Goal: Task Accomplishment & Management: Complete application form

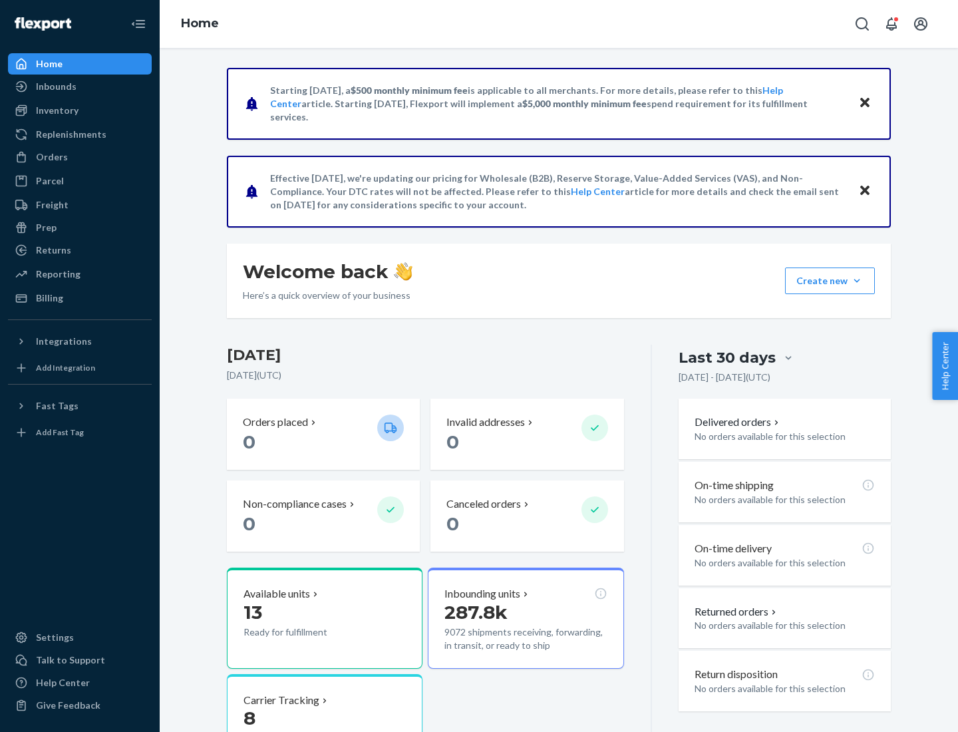
click at [857, 281] on button "Create new Create new inbound Create new order Create new product" at bounding box center [830, 281] width 90 height 27
click at [80, 87] on div "Inbounds" at bounding box center [79, 86] width 141 height 19
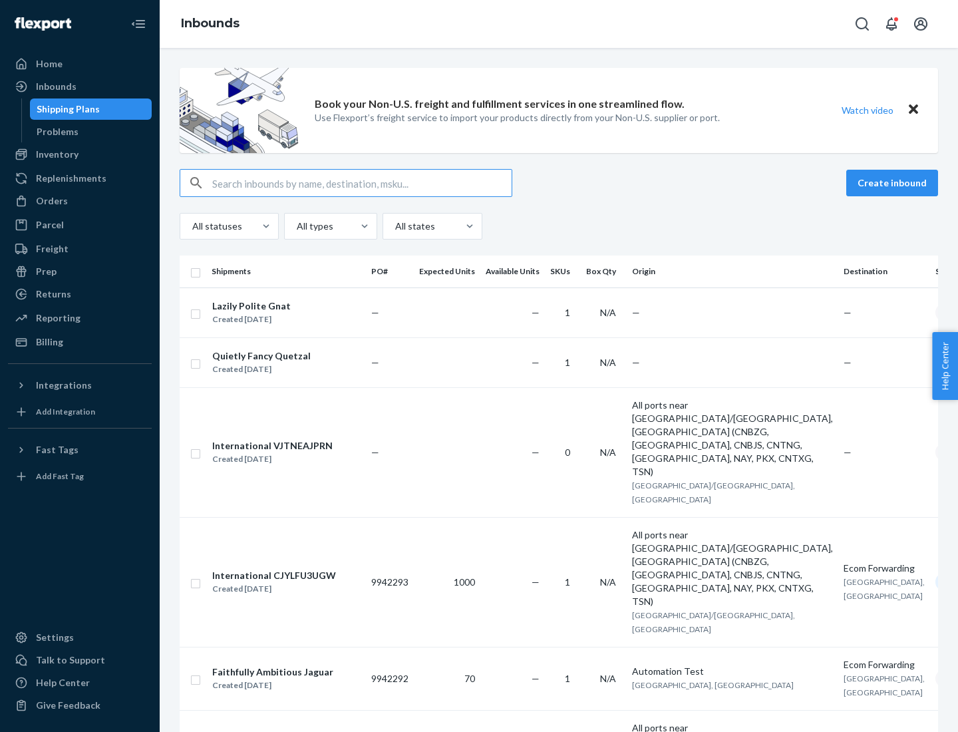
click at [894, 183] on button "Create inbound" at bounding box center [892, 183] width 92 height 27
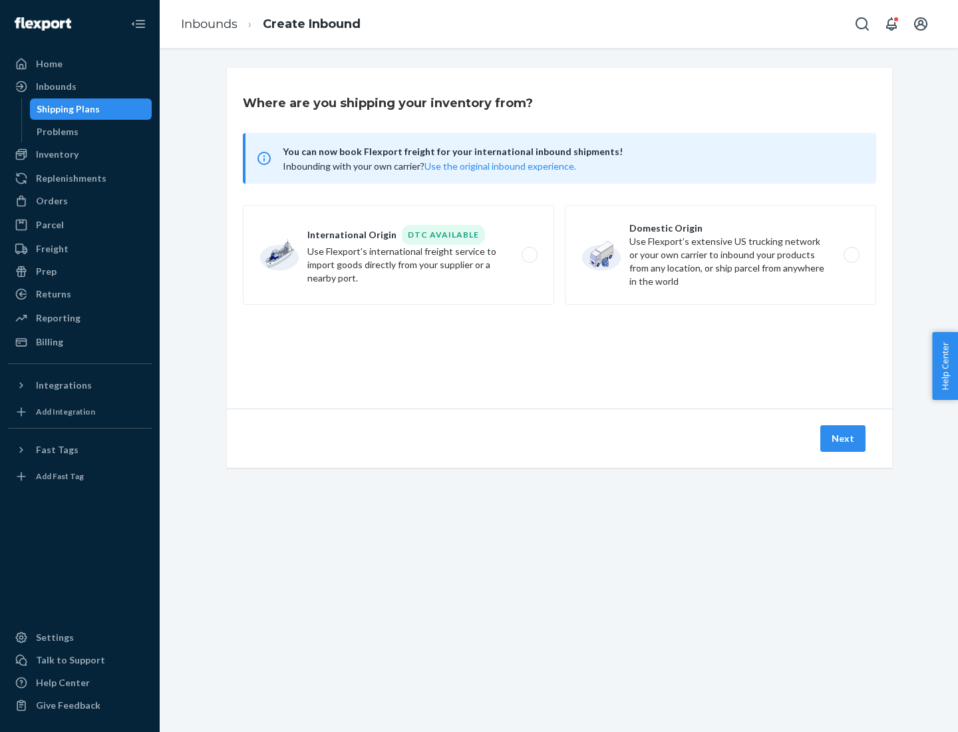
click at [721, 255] on label "Domestic Origin Use Flexport’s extensive US trucking network or your own carrie…" at bounding box center [720, 255] width 311 height 100
click at [851, 255] on input "Domestic Origin Use Flexport’s extensive US trucking network or your own carrie…" at bounding box center [855, 255] width 9 height 9
radio input "true"
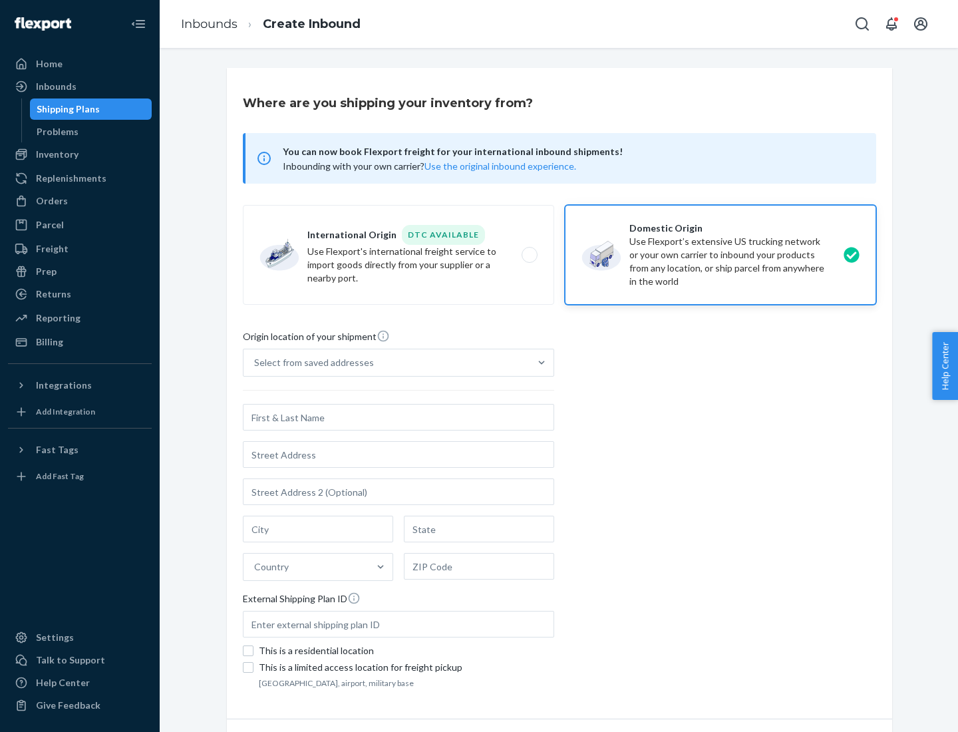
click at [387, 363] on div "Select from saved addresses" at bounding box center [387, 362] width 286 height 27
click at [256, 363] on input "Select from saved addresses" at bounding box center [254, 362] width 1 height 13
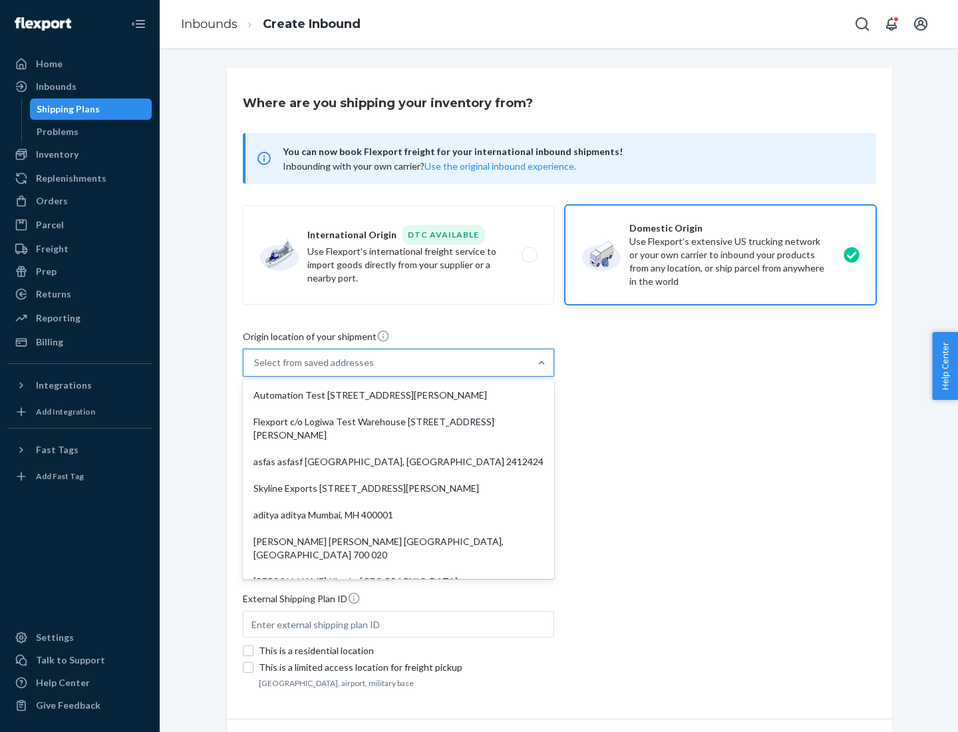
scroll to position [5, 0]
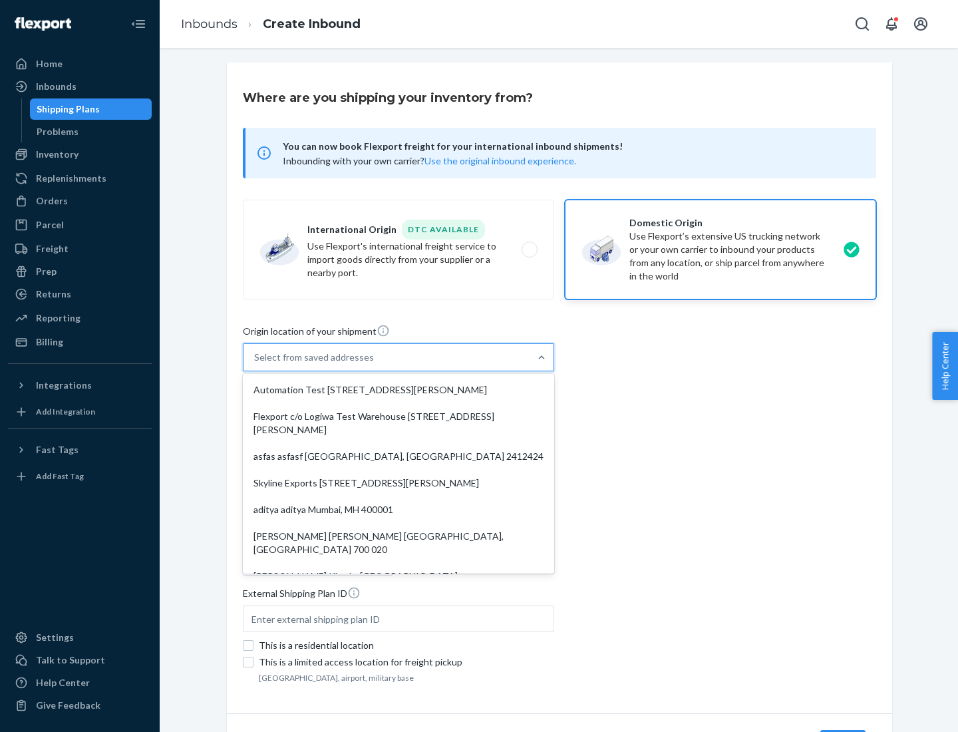
click at [399, 390] on div "Automation Test [STREET_ADDRESS][PERSON_NAME]" at bounding box center [399, 390] width 306 height 27
click at [256, 364] on input "option Automation Test [STREET_ADDRESS][PERSON_NAME]. 9 results available. Use …" at bounding box center [254, 357] width 1 height 13
type input "Automation Test"
type input "[STREET_ADDRESS][PERSON_NAME]"
type input "9th Floor"
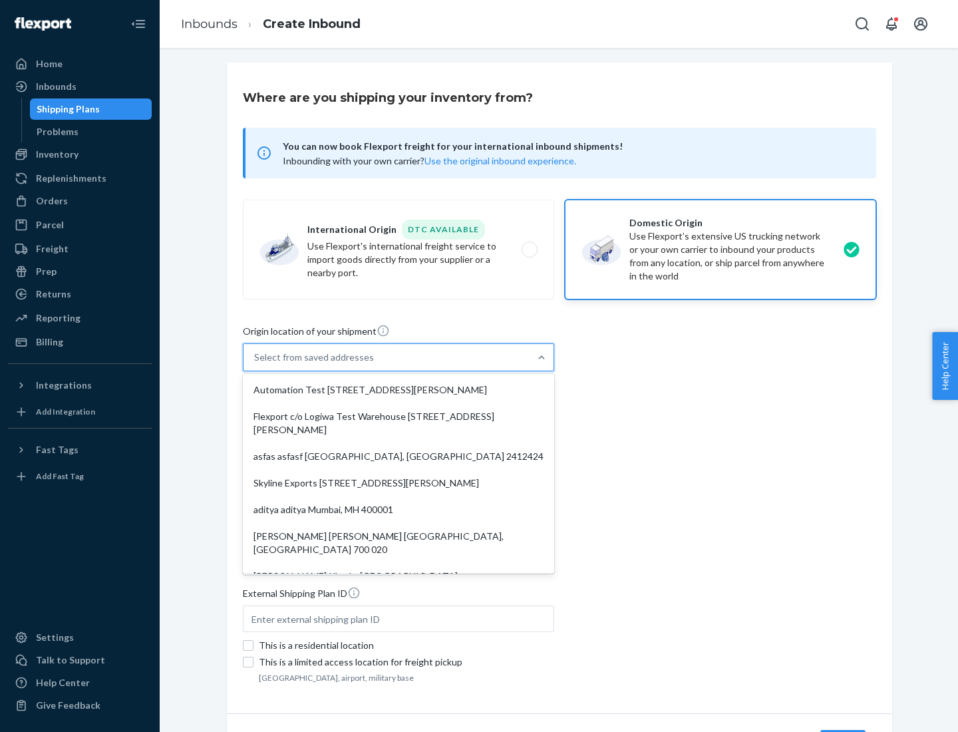
type input "[GEOGRAPHIC_DATA]"
type input "CA"
type input "94104"
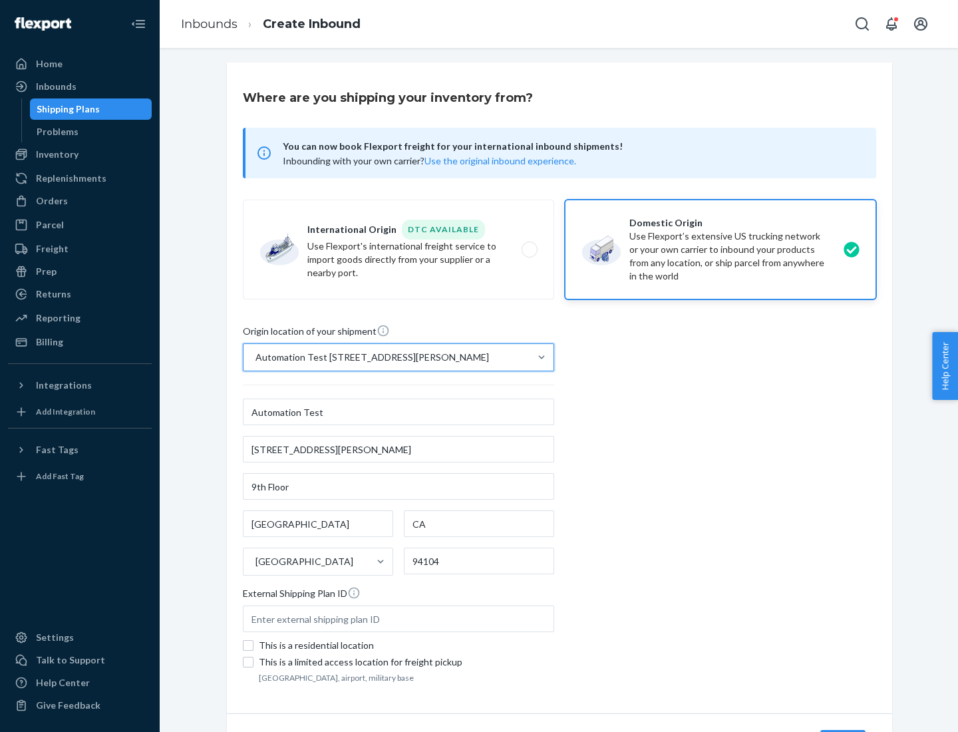
scroll to position [78, 0]
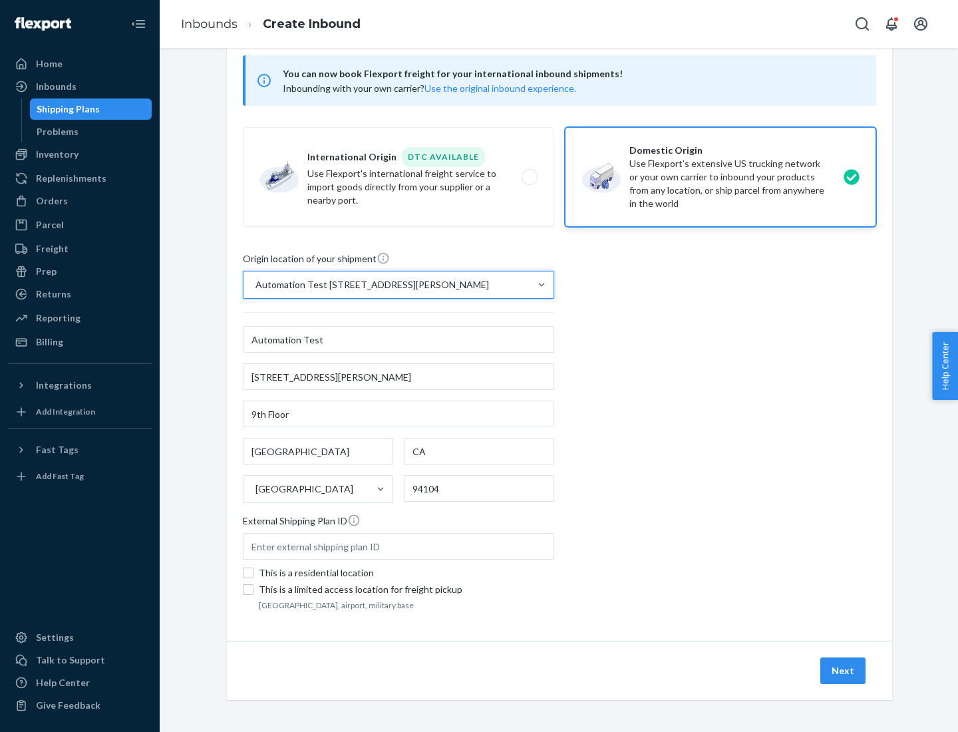
click at [844, 671] on button "Next" at bounding box center [843, 670] width 45 height 27
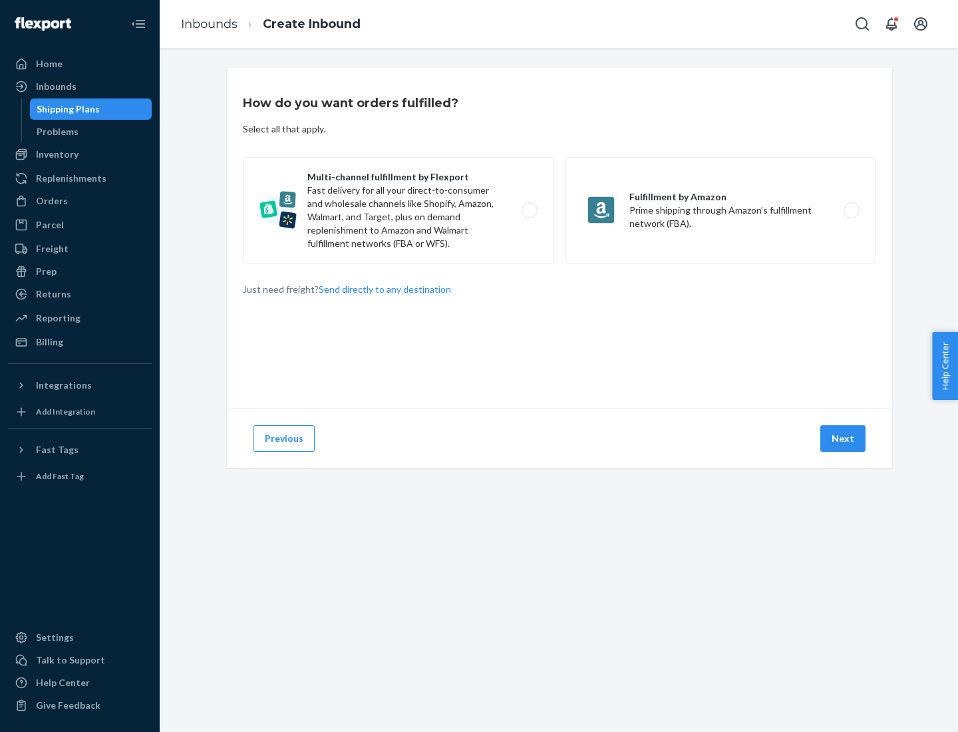
click at [399, 210] on label "Multi-channel fulfillment by Flexport Fast delivery for all your direct-to-cons…" at bounding box center [398, 210] width 311 height 106
click at [529, 210] on input "Multi-channel fulfillment by Flexport Fast delivery for all your direct-to-cons…" at bounding box center [533, 210] width 9 height 9
radio input "true"
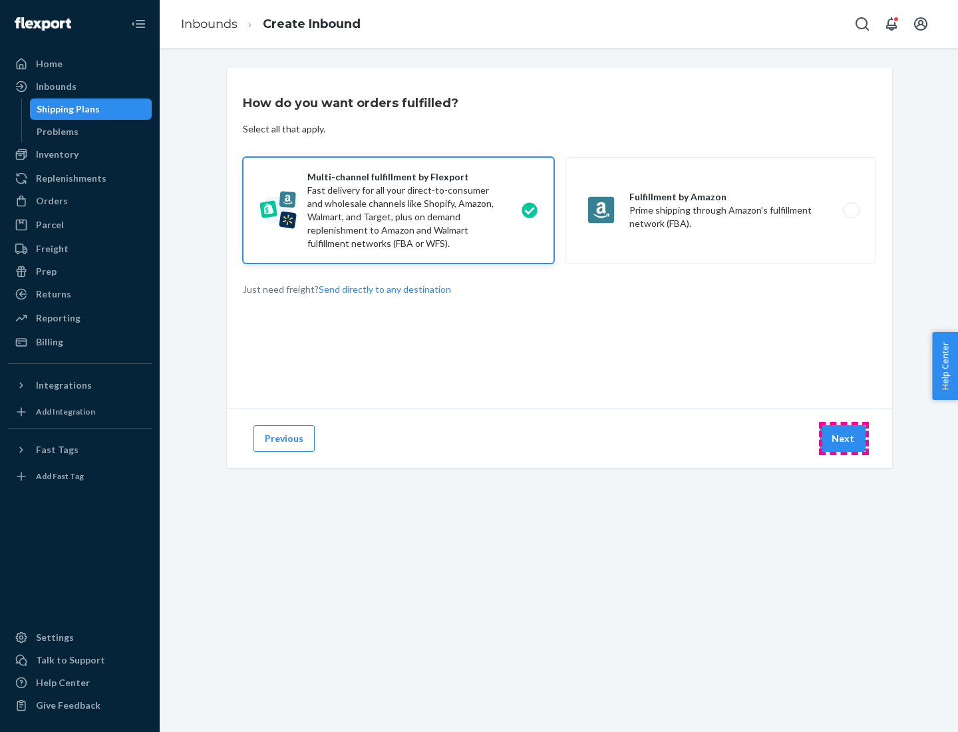
click at [844, 439] on button "Next" at bounding box center [843, 438] width 45 height 27
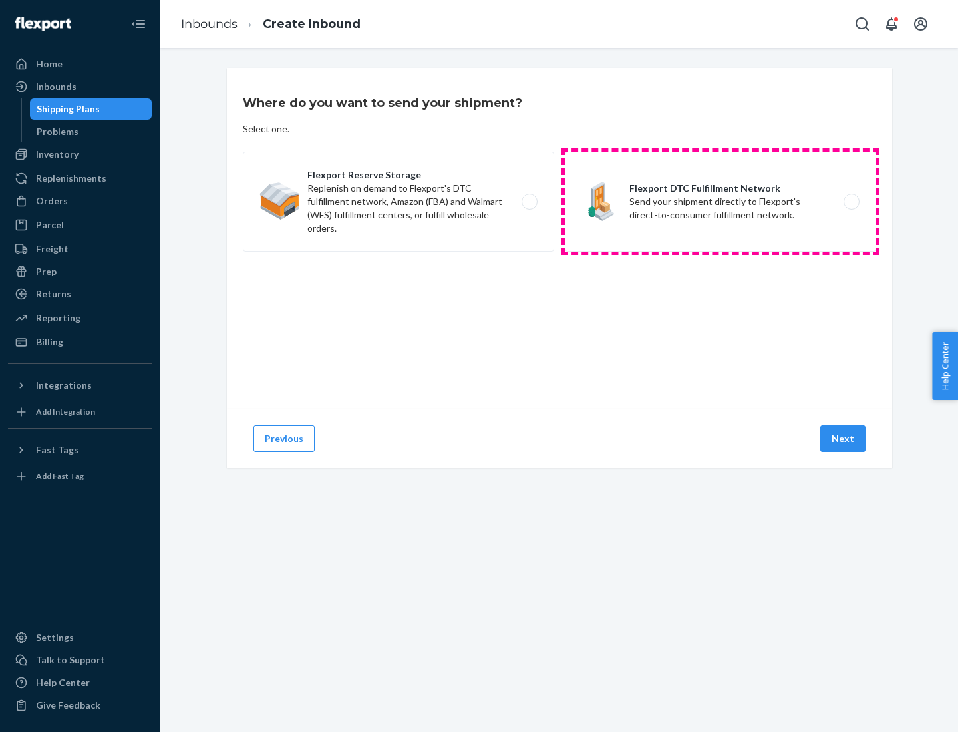
click at [721, 202] on label "Flexport DTC Fulfillment Network Send your shipment directly to Flexport's dire…" at bounding box center [720, 202] width 311 height 100
click at [851, 202] on input "Flexport DTC Fulfillment Network Send your shipment directly to Flexport's dire…" at bounding box center [855, 202] width 9 height 9
radio input "true"
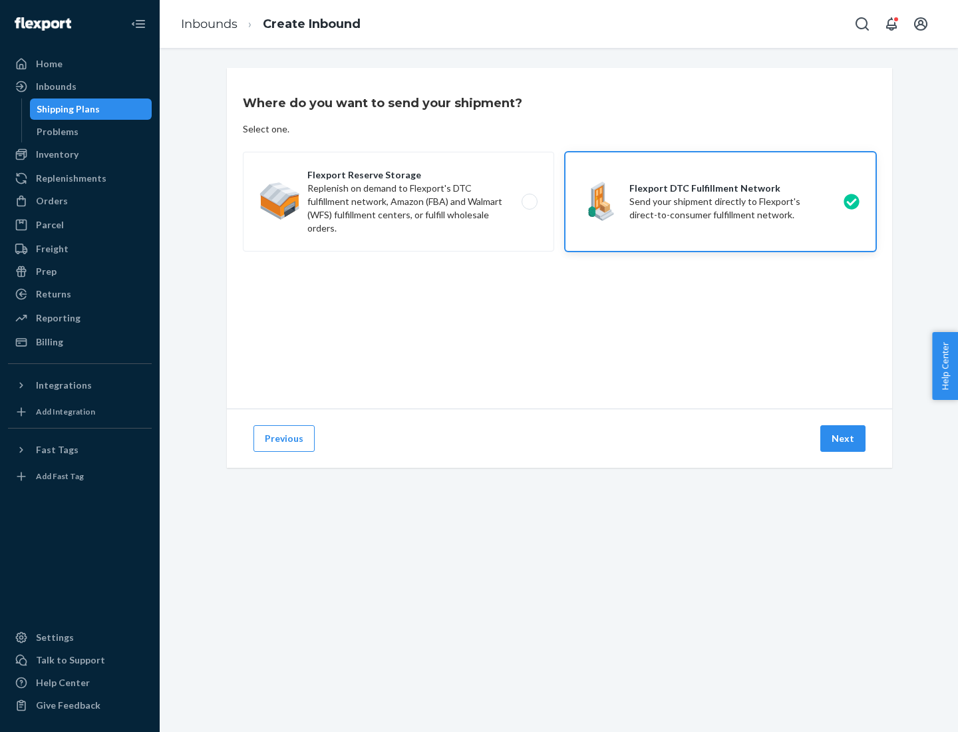
click at [844, 439] on button "Next" at bounding box center [843, 438] width 45 height 27
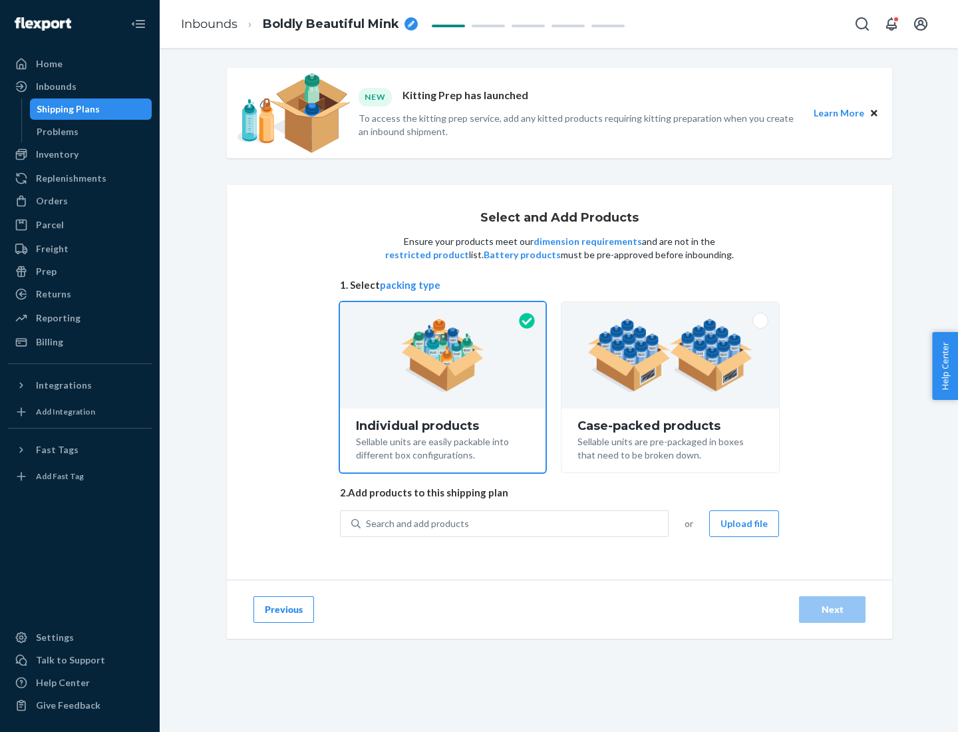
click at [671, 355] on img at bounding box center [671, 355] width 166 height 73
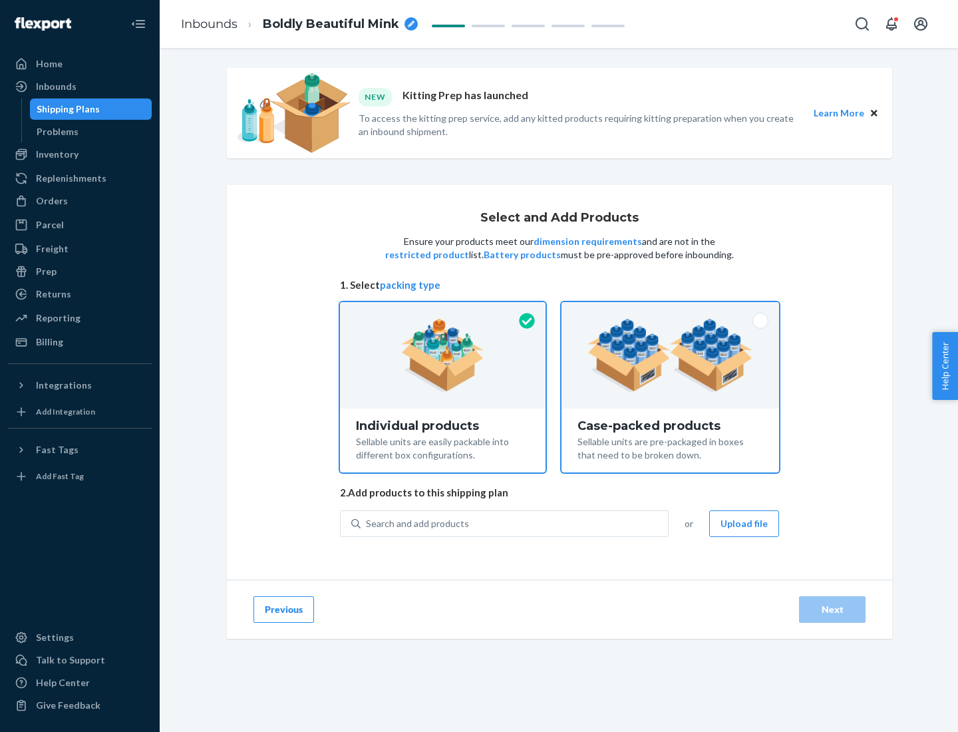
click at [671, 311] on input "Case-packed products Sellable units are pre-packaged in boxes that need to be b…" at bounding box center [670, 306] width 9 height 9
radio input "true"
radio input "false"
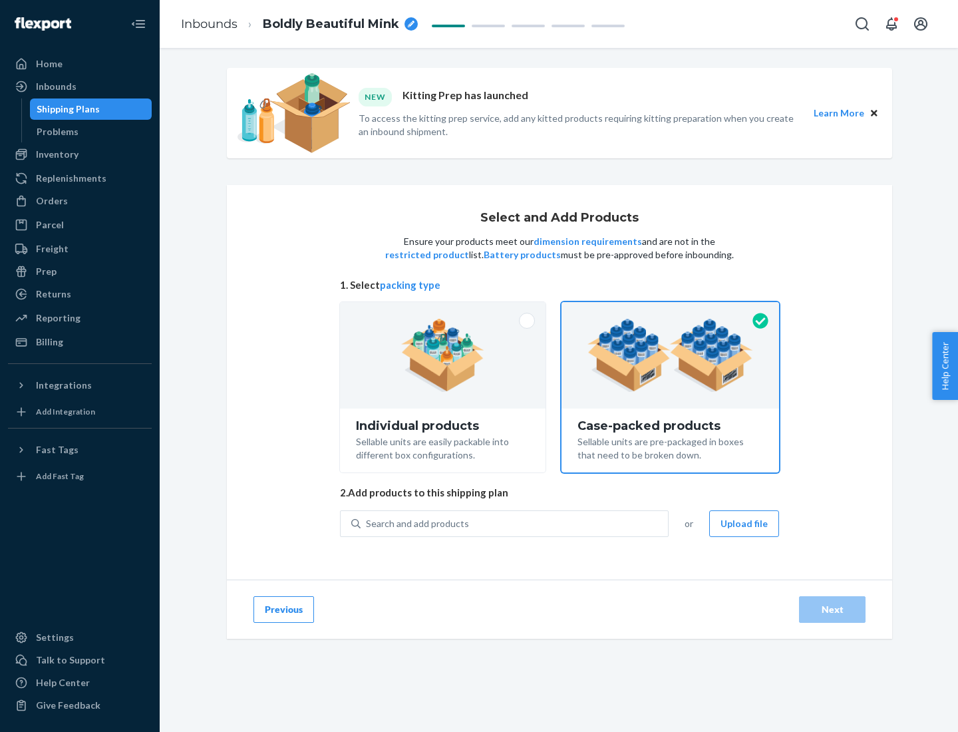
click at [515, 523] on div "Search and add products" at bounding box center [514, 524] width 307 height 24
click at [367, 523] on input "Search and add products" at bounding box center [366, 523] width 1 height 13
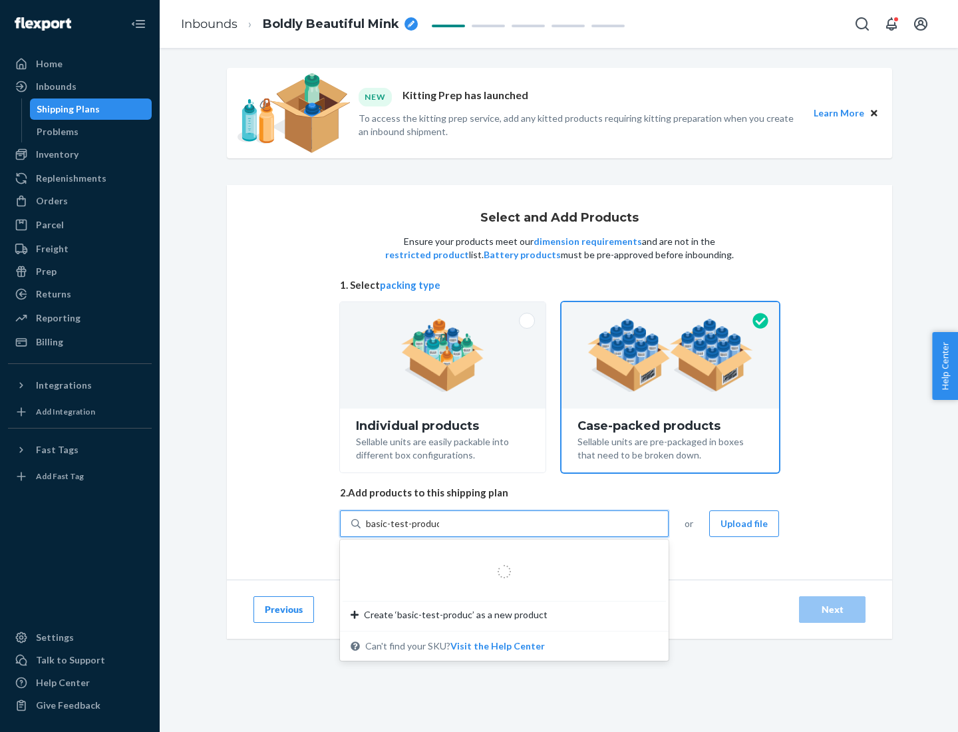
type input "basic-test-product-1"
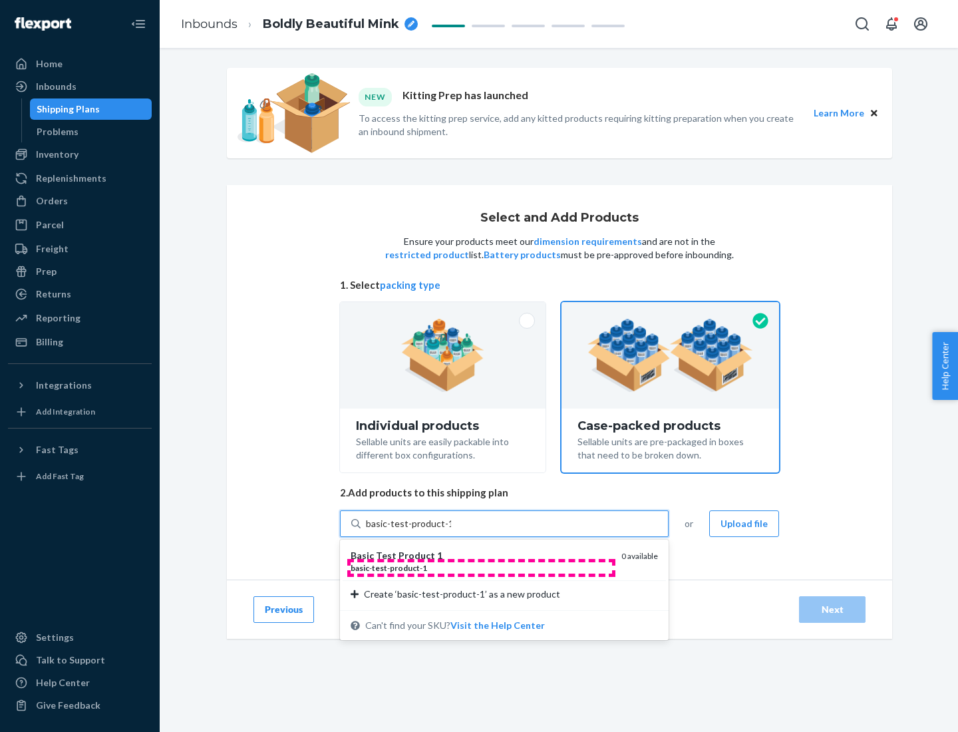
click at [481, 568] on div "basic - test - product - 1" at bounding box center [481, 567] width 260 height 11
click at [451, 530] on input "basic-test-product-1" at bounding box center [408, 523] width 85 height 13
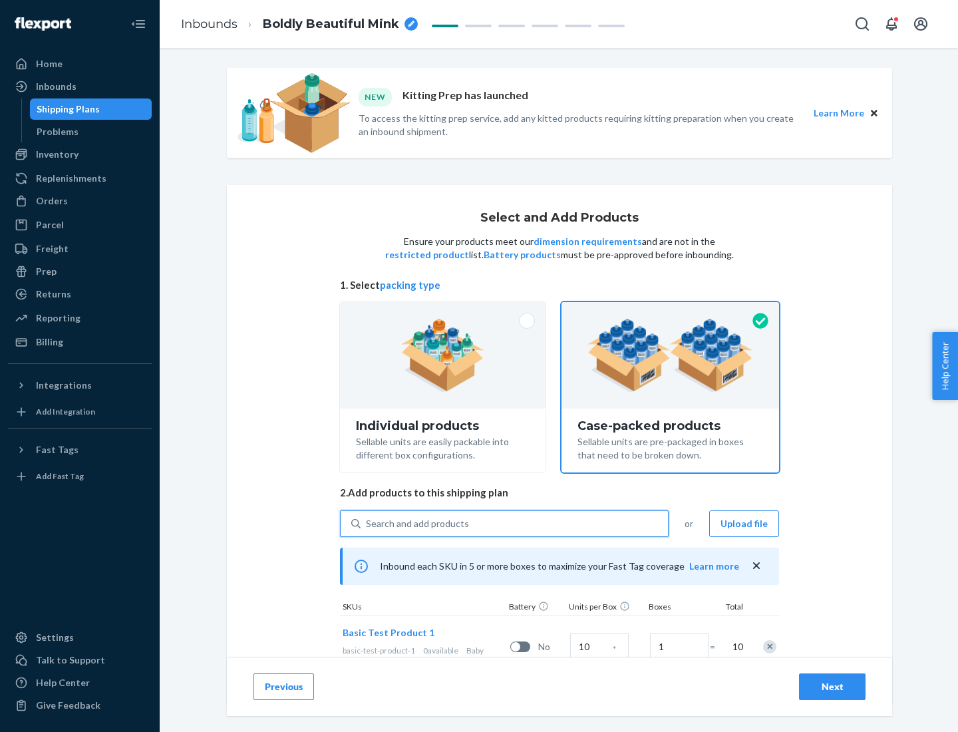
scroll to position [48, 0]
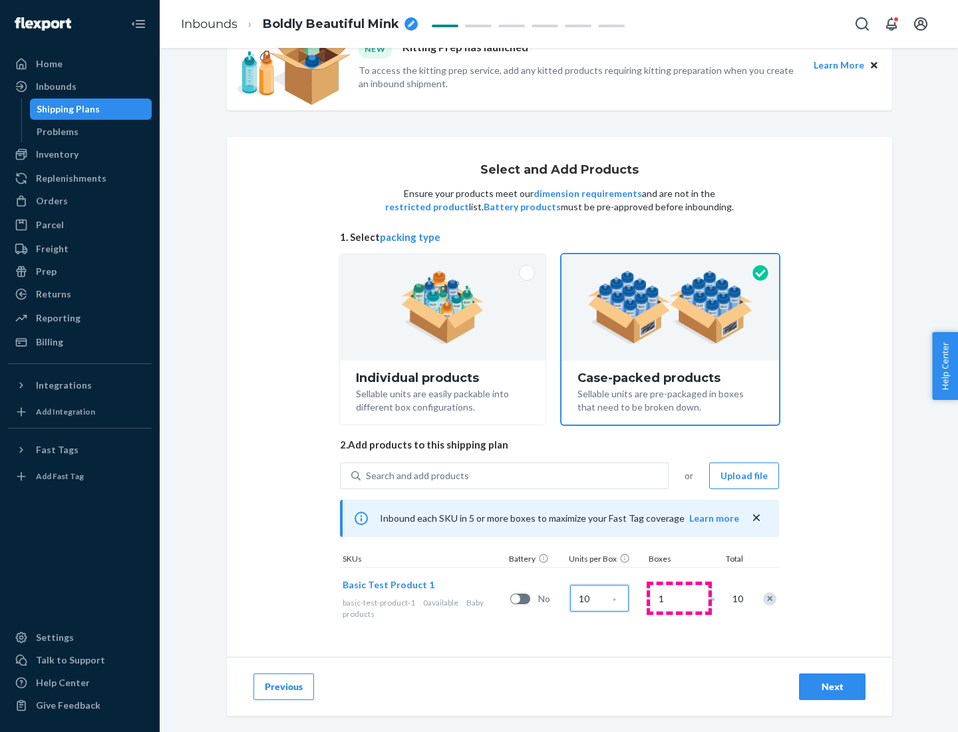
type input "10"
type input "7"
click at [833, 687] on div "Next" at bounding box center [833, 686] width 44 height 13
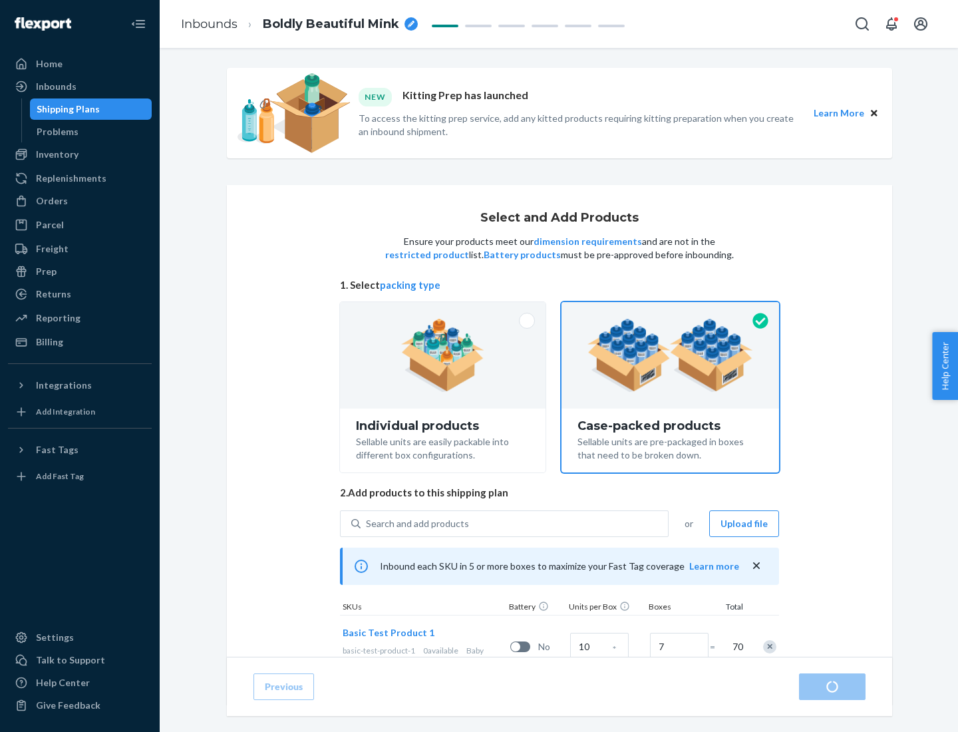
radio input "true"
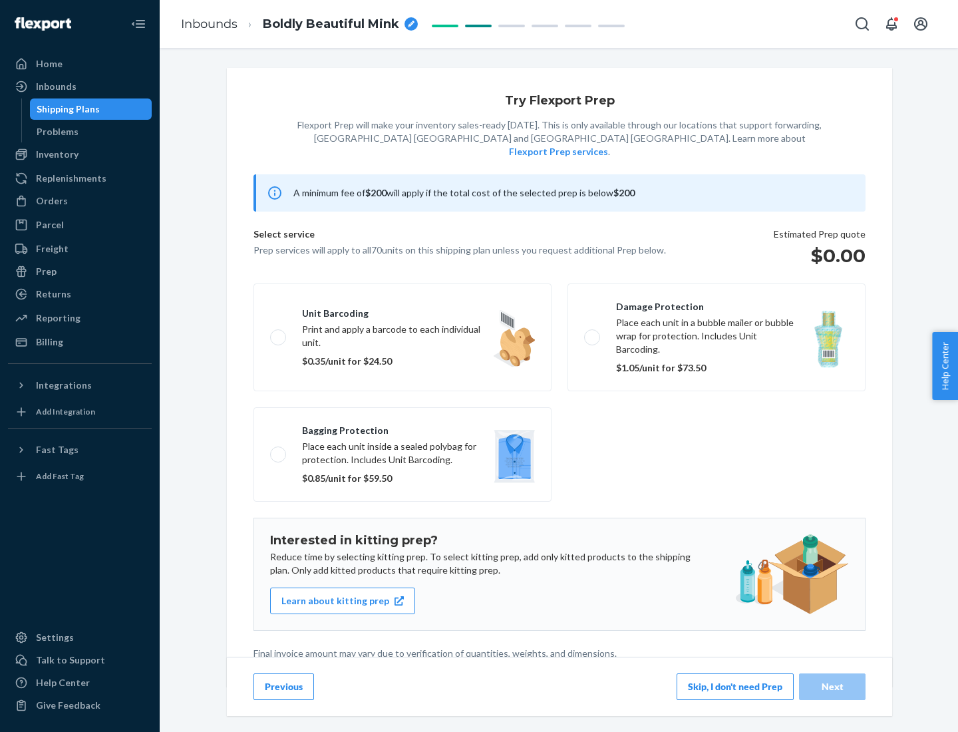
scroll to position [3, 0]
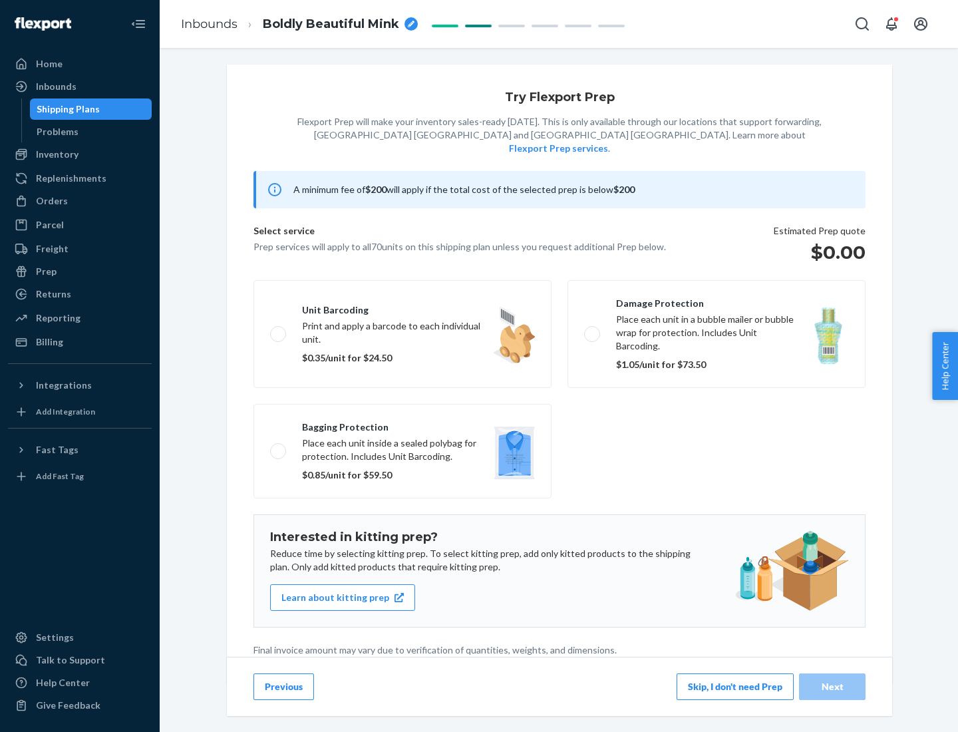
click at [735, 686] on button "Skip, I don't need Prep" at bounding box center [735, 686] width 117 height 27
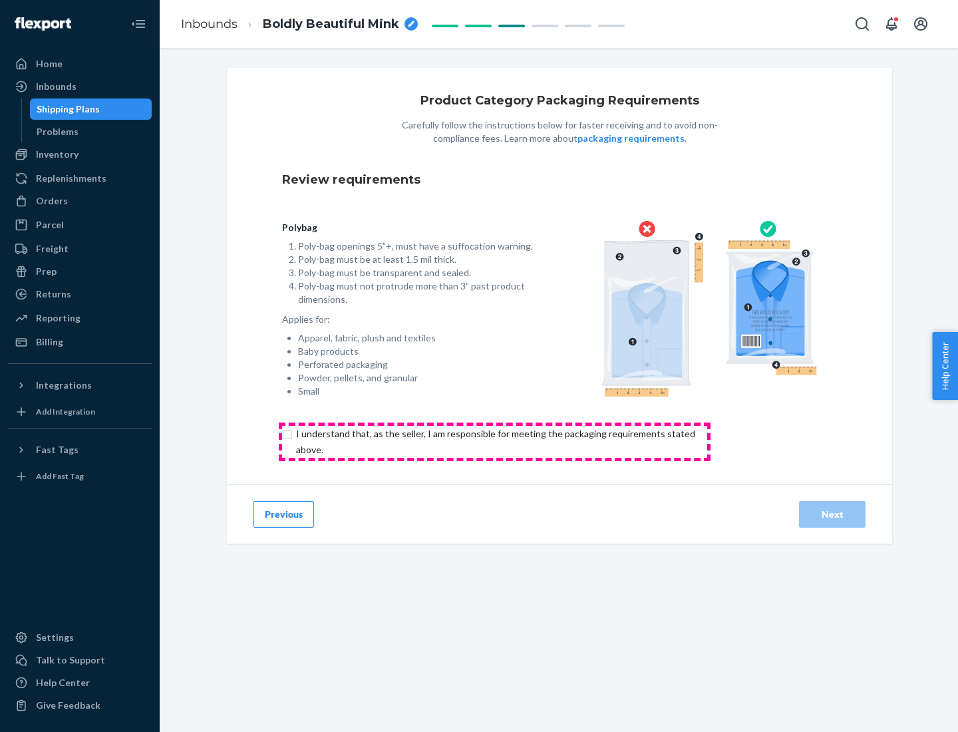
click at [494, 441] on input "checkbox" at bounding box center [503, 442] width 443 height 32
checkbox input "true"
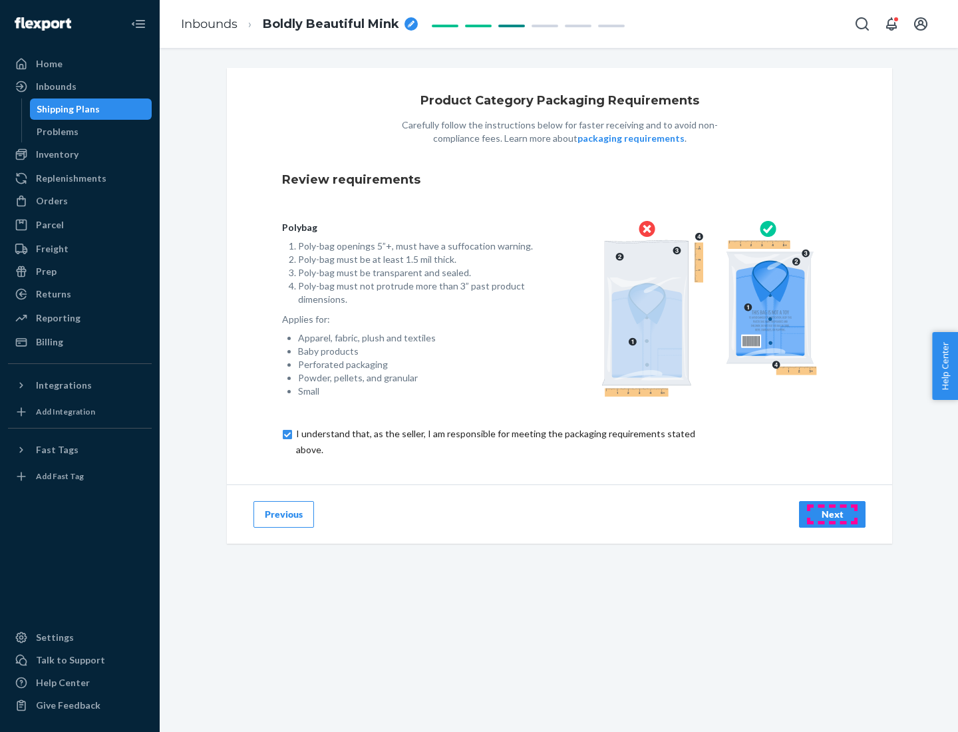
click at [833, 514] on div "Next" at bounding box center [833, 514] width 44 height 13
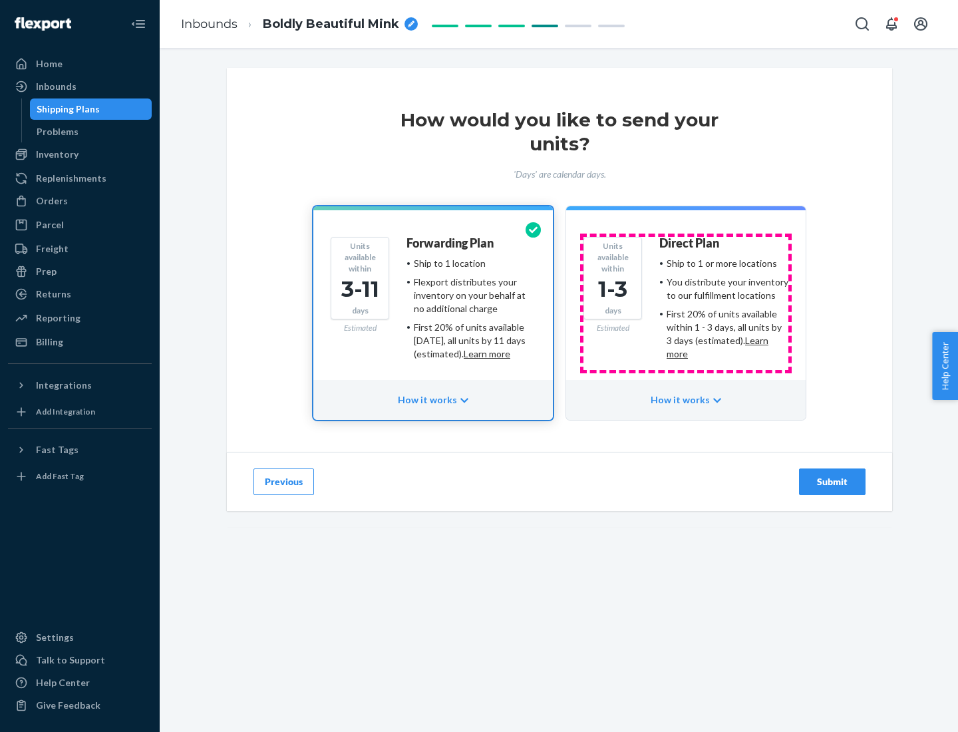
click at [686, 303] on ul "Ship to 1 or more locations You distribute your inventory to our fulfillment lo…" at bounding box center [723, 309] width 129 height 104
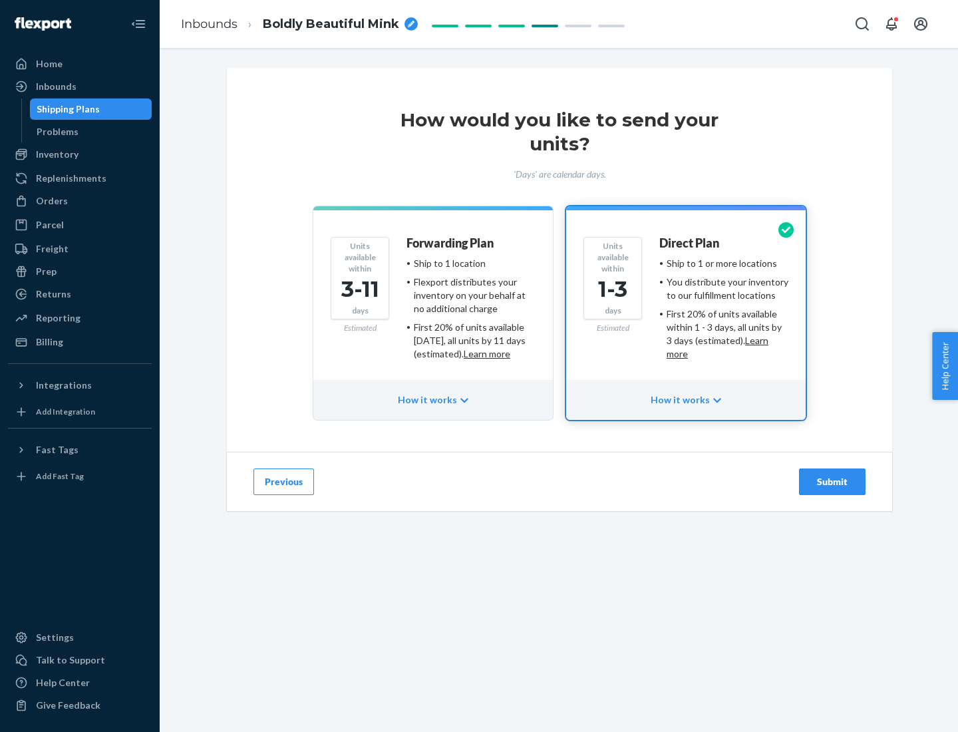
click at [833, 482] on div "Submit" at bounding box center [833, 481] width 44 height 13
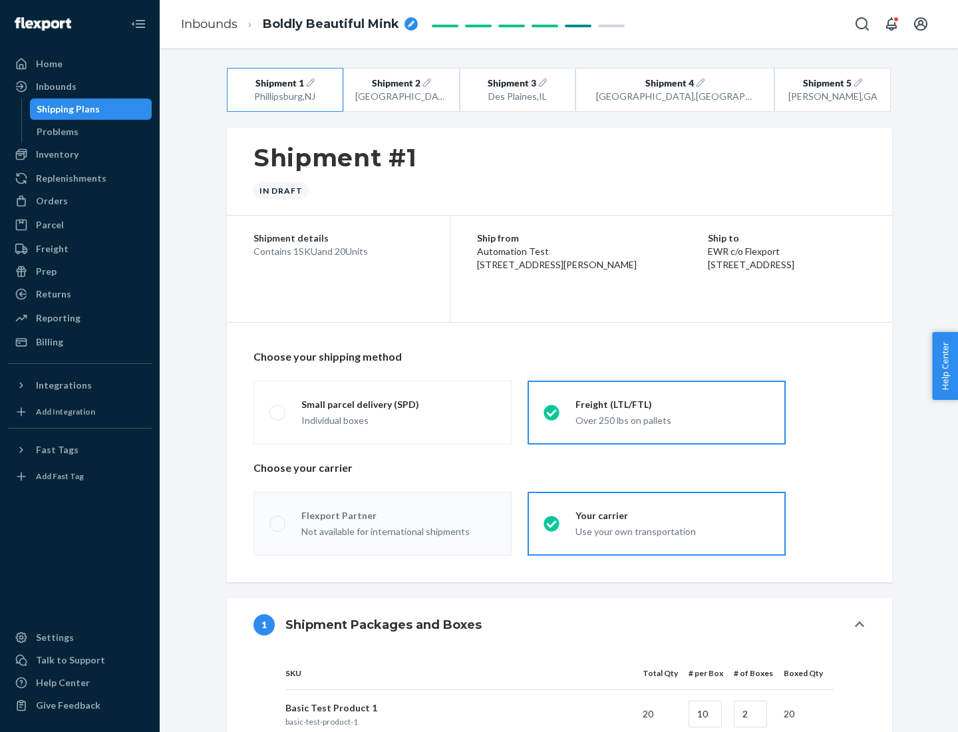
radio input "true"
radio input "false"
radio input "true"
radio input "false"
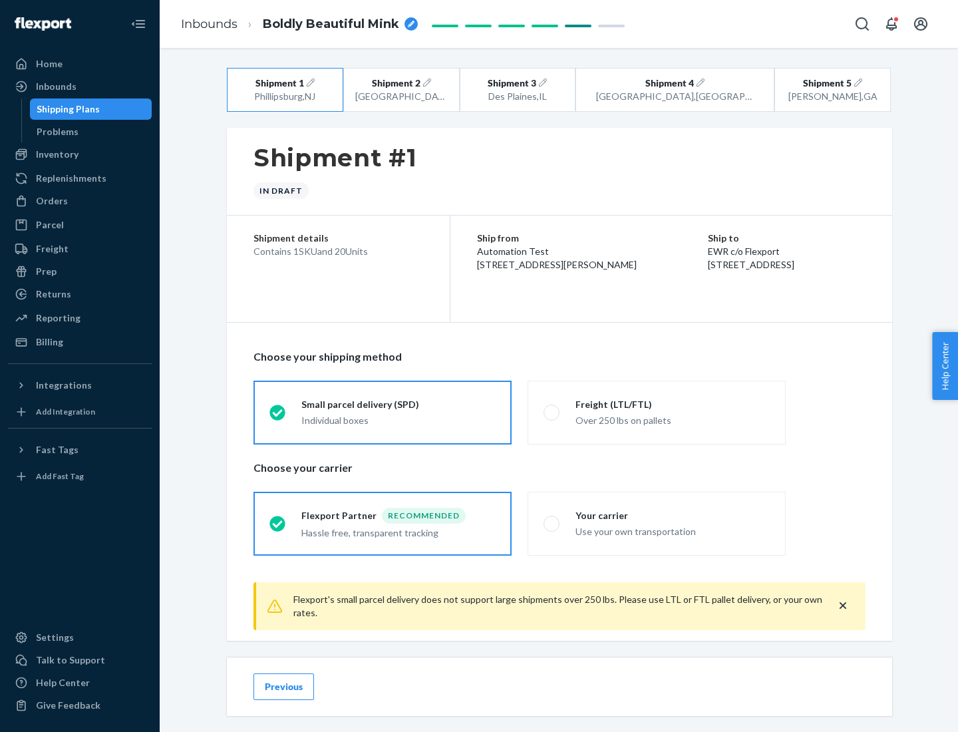
scroll to position [15, 0]
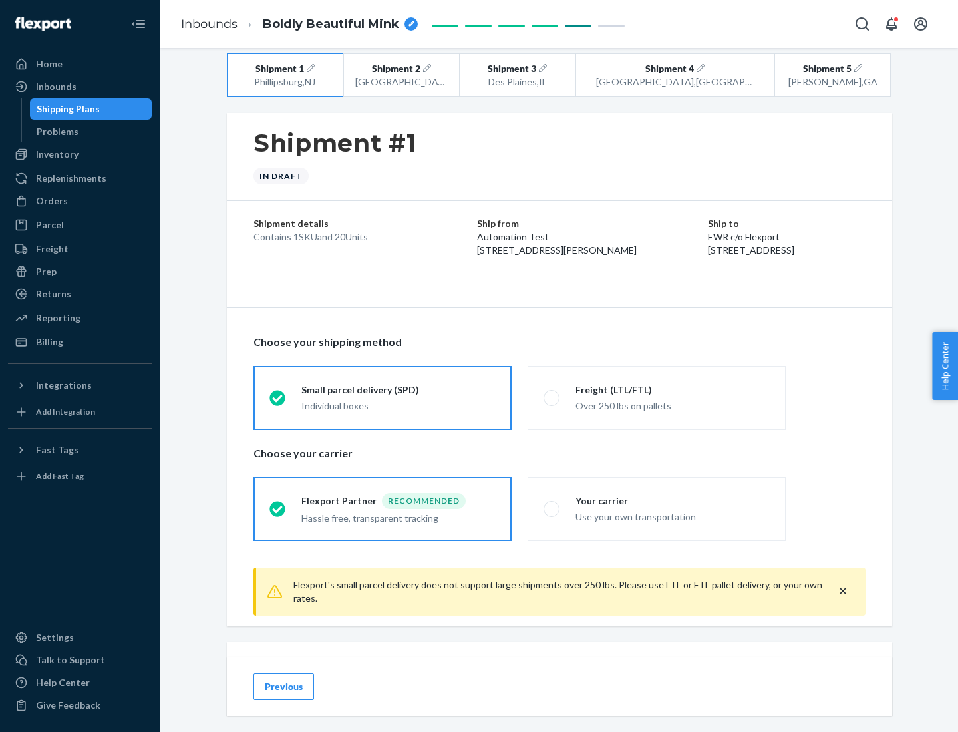
click at [673, 389] on div "Freight (LTL/FTL)" at bounding box center [673, 389] width 194 height 13
click at [552, 393] on input "Freight (LTL/FTL) Over 250 lbs on pallets" at bounding box center [548, 397] width 9 height 9
radio input "true"
radio input "false"
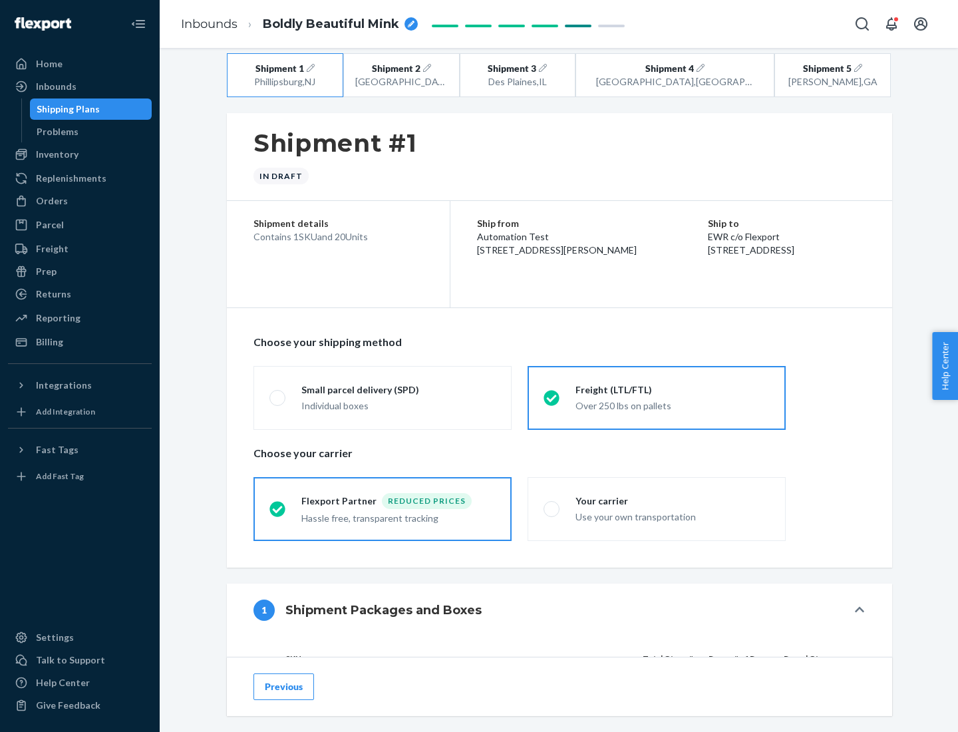
scroll to position [126, 0]
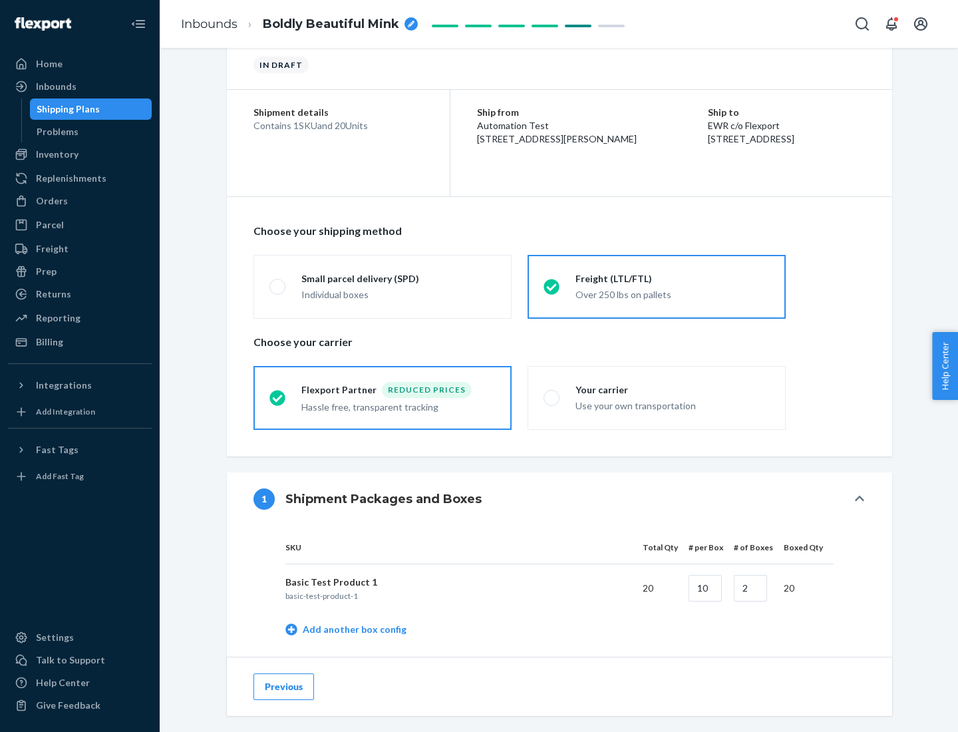
click at [673, 389] on div "Your carrier" at bounding box center [673, 389] width 194 height 13
click at [552, 393] on input "Your carrier Use your own transportation" at bounding box center [548, 397] width 9 height 9
radio input "true"
radio input "false"
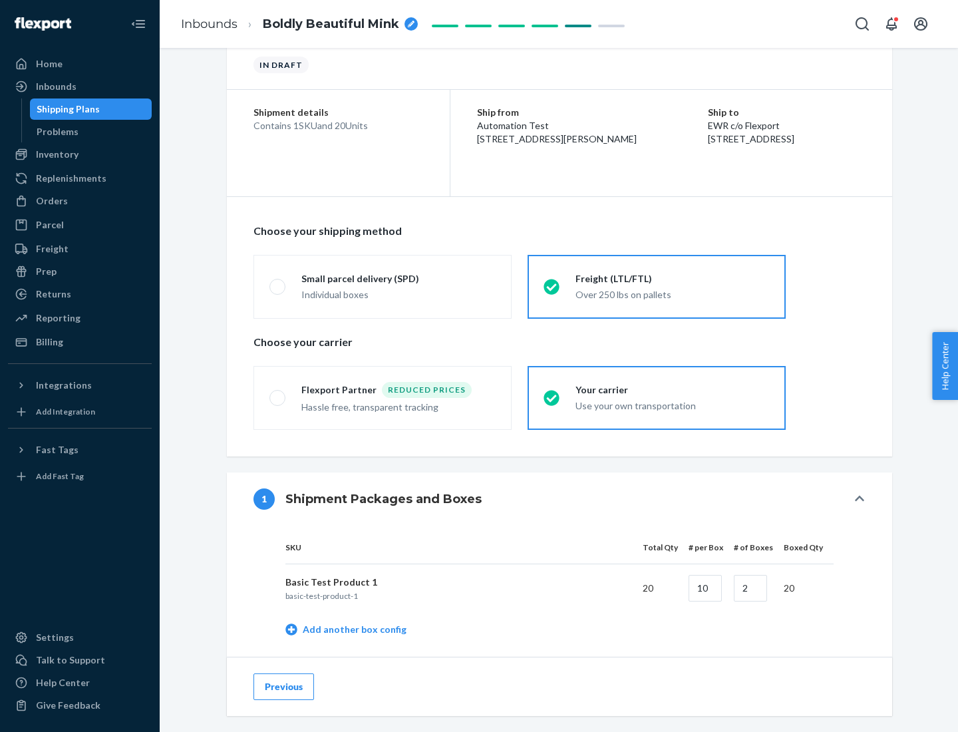
scroll to position [421, 0]
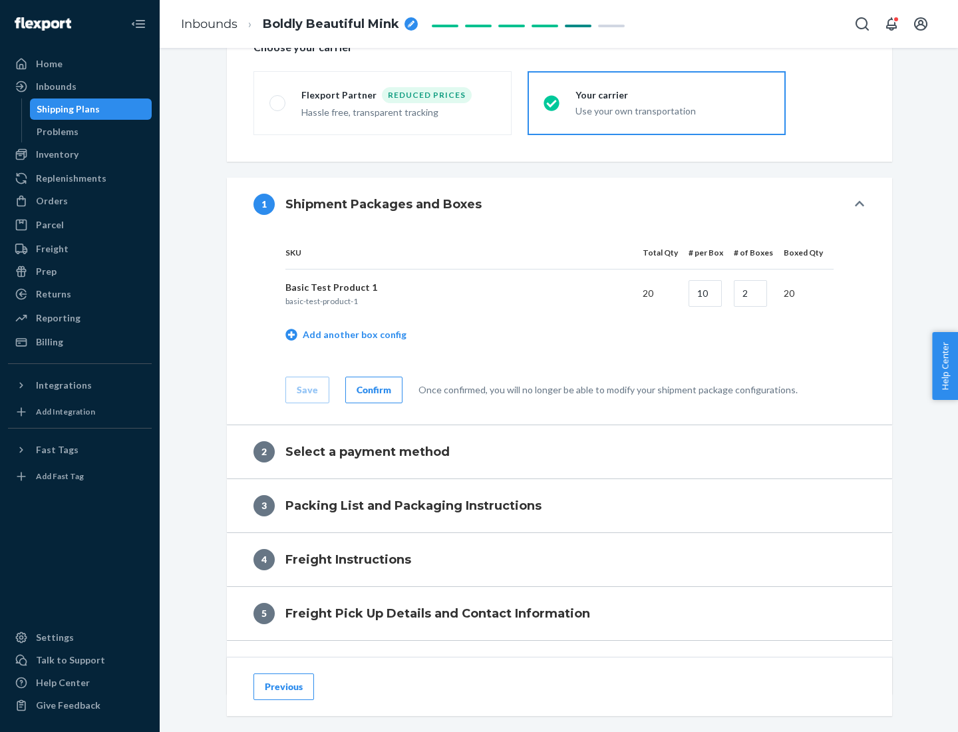
click at [372, 389] on div "Confirm" at bounding box center [374, 389] width 35 height 13
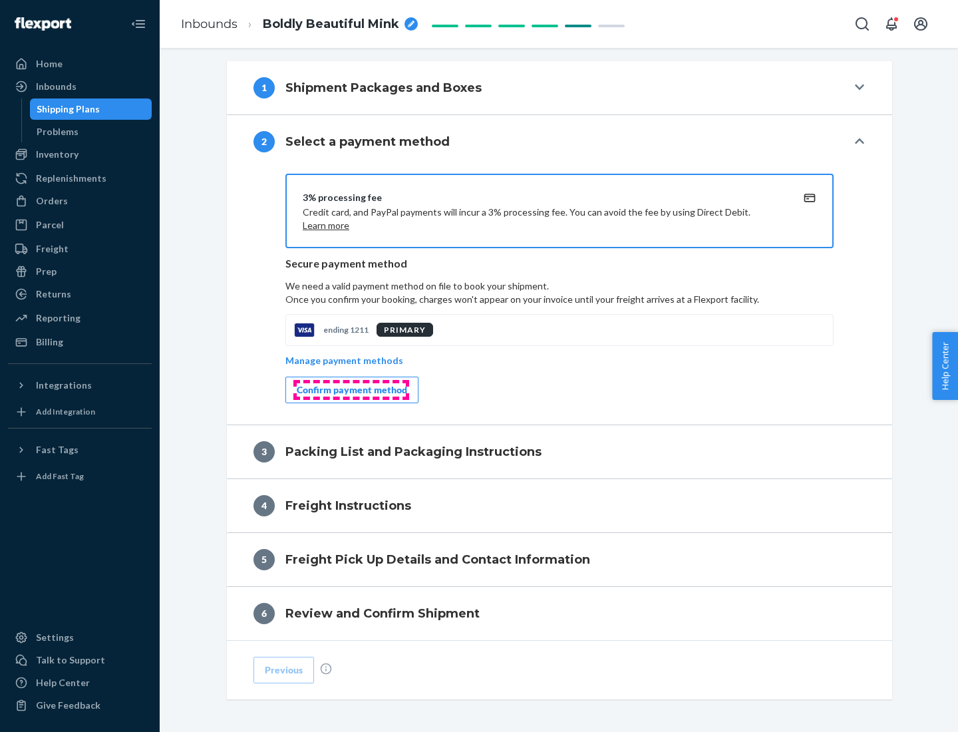
click at [351, 390] on div "Confirm payment method" at bounding box center [352, 389] width 110 height 13
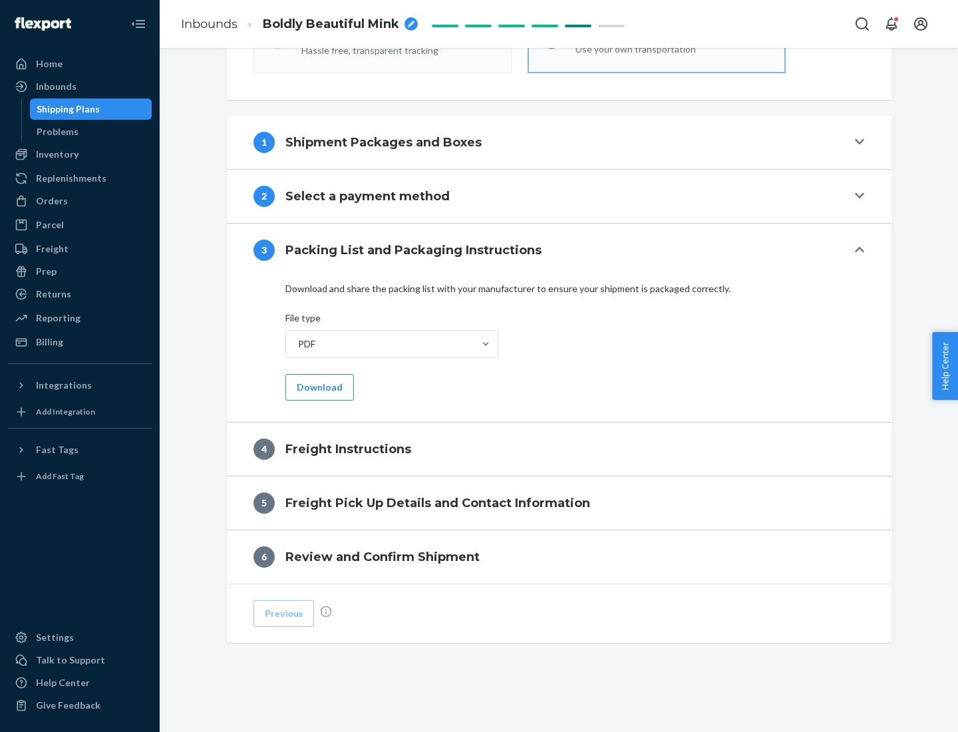
scroll to position [480, 0]
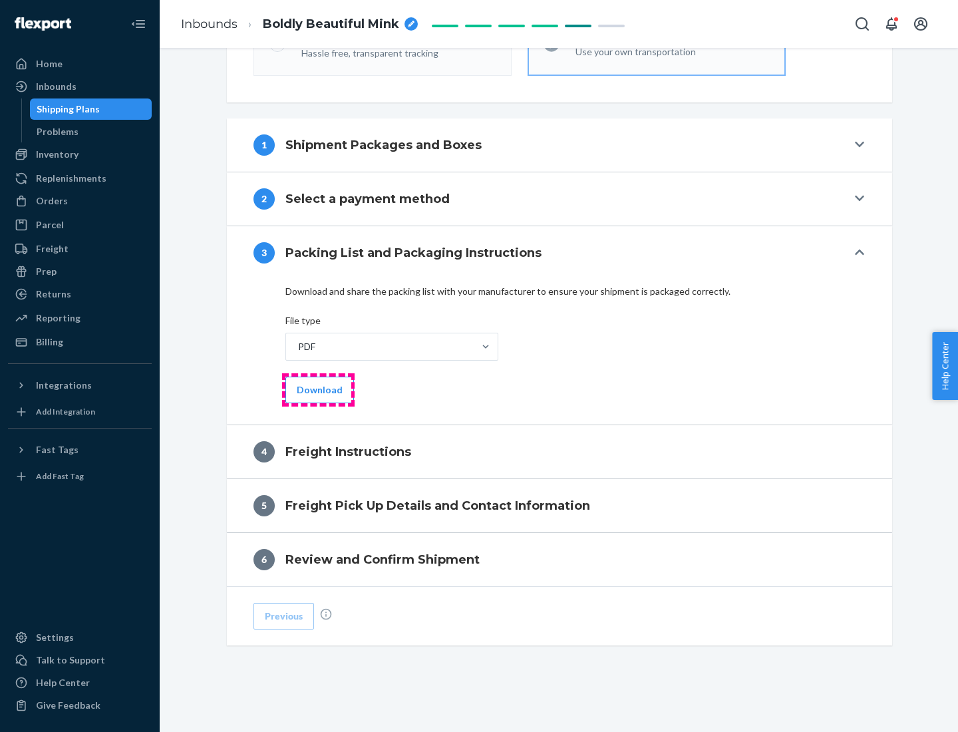
click at [318, 389] on button "Download" at bounding box center [319, 390] width 69 height 27
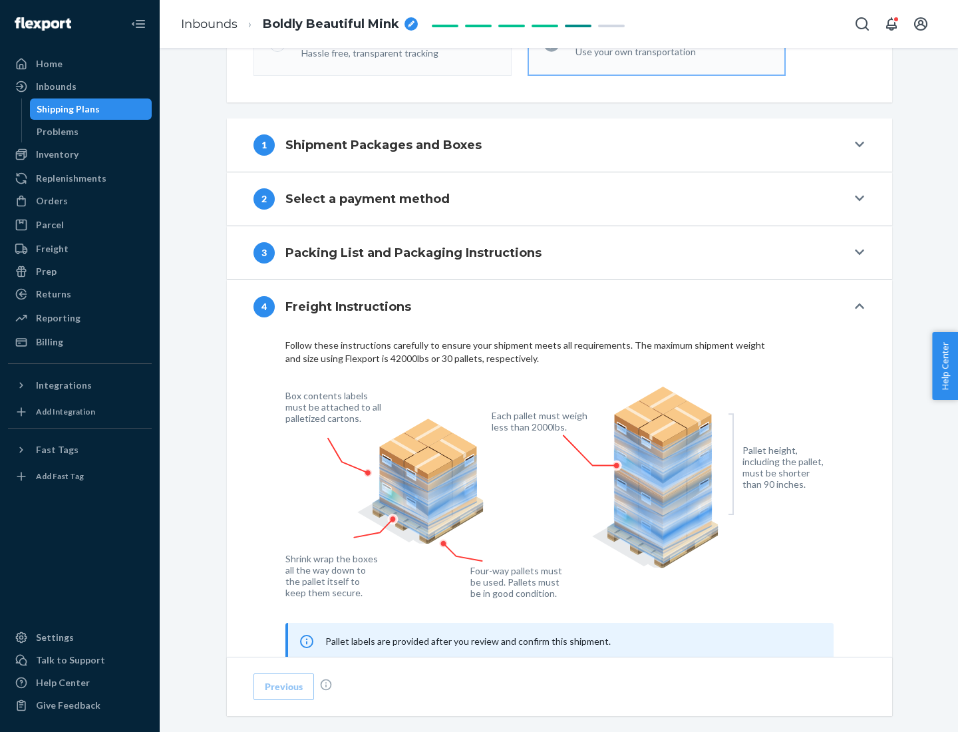
scroll to position [805, 0]
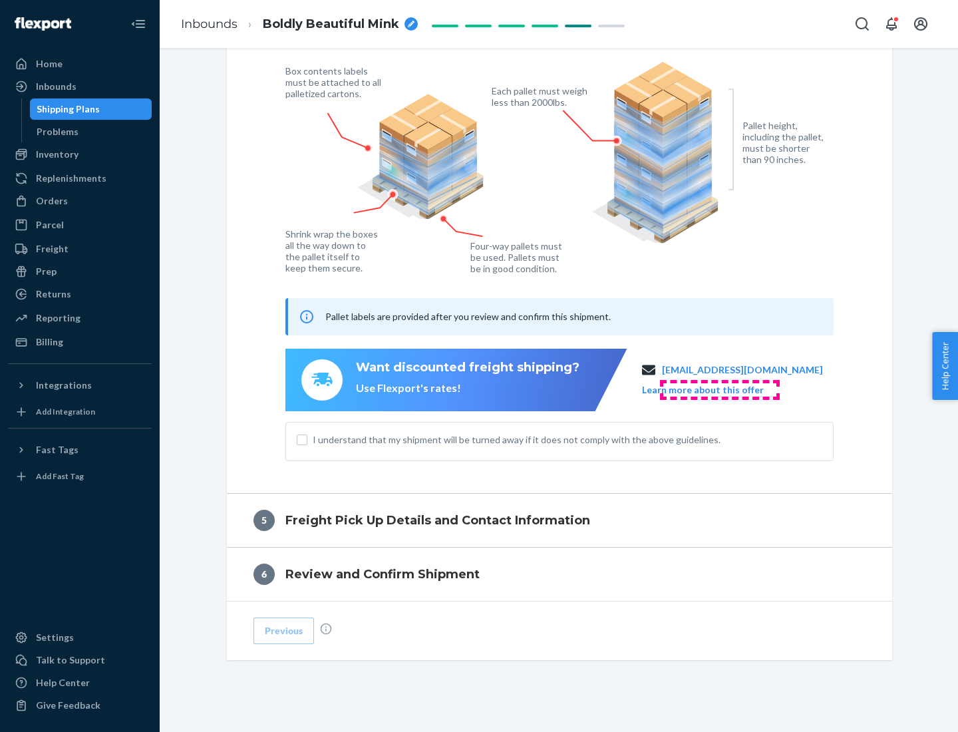
click at [719, 389] on button "Learn more about this offer" at bounding box center [703, 389] width 122 height 13
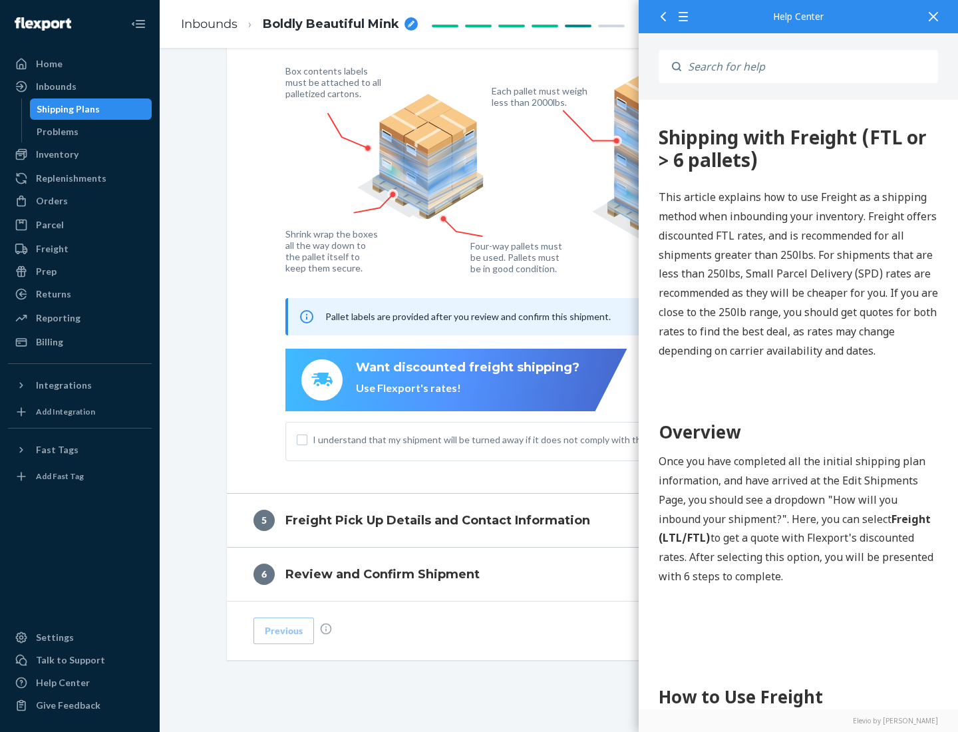
scroll to position [0, 0]
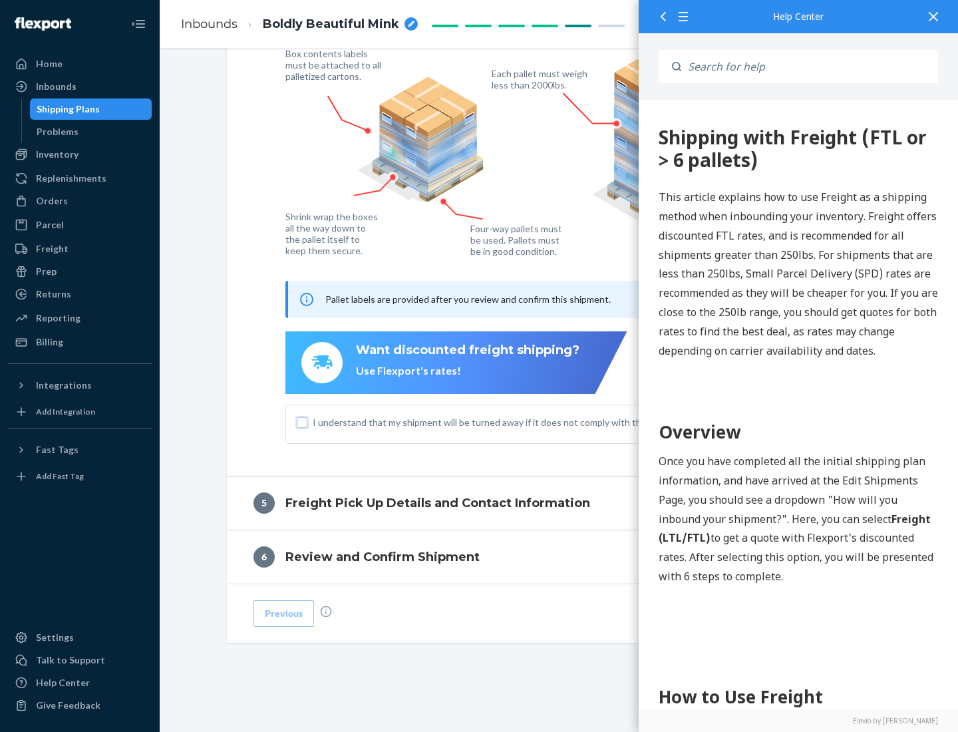
click at [302, 422] on input "I understand that my shipment will be turned away if it does not comply with th…" at bounding box center [302, 422] width 11 height 11
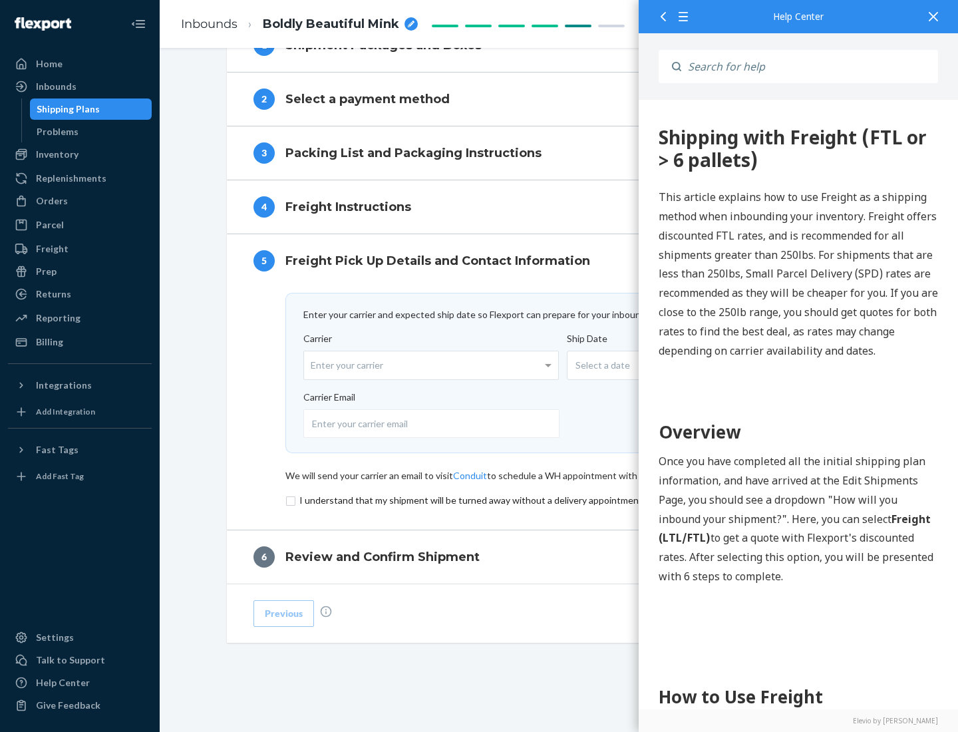
scroll to position [580, 0]
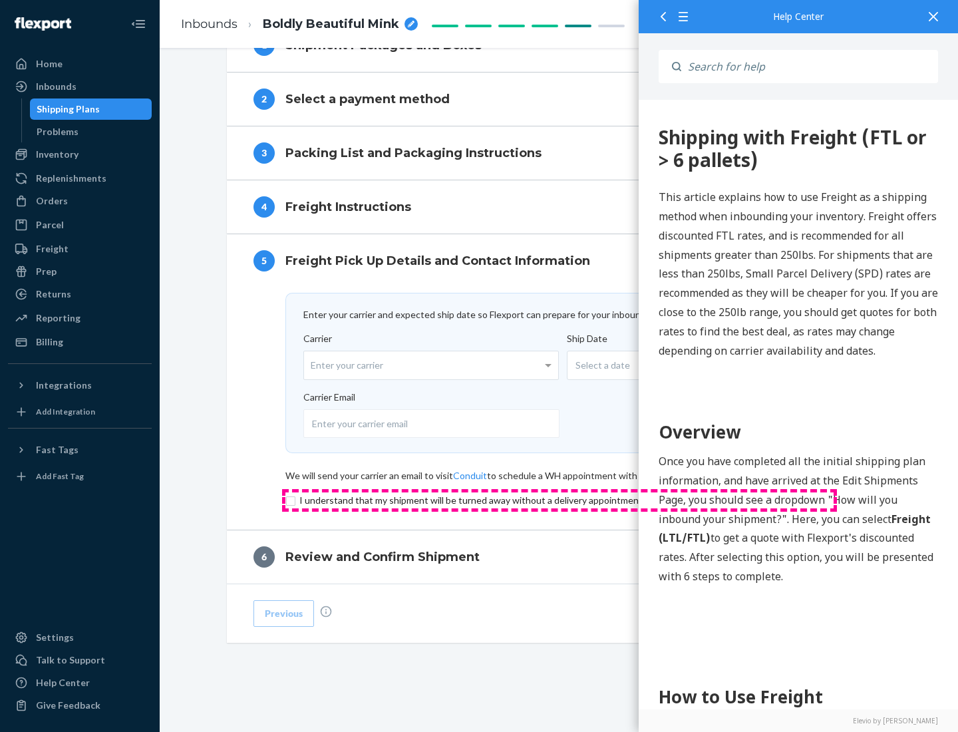
click at [560, 500] on input "checkbox" at bounding box center [559, 500] width 548 height 16
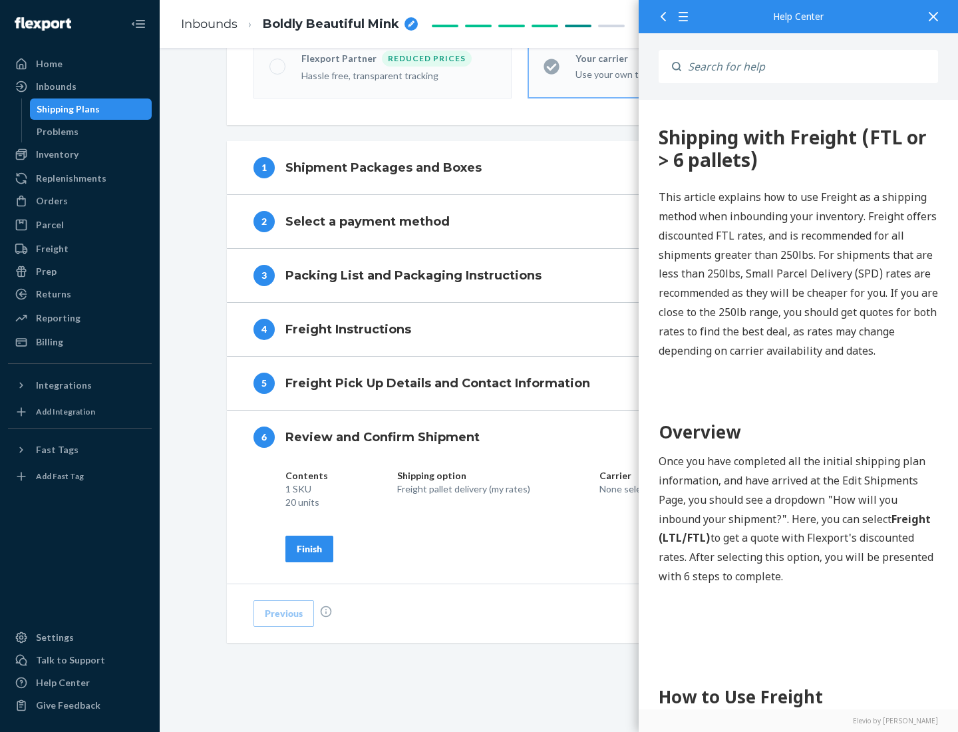
click at [309, 548] on div "Finish" at bounding box center [309, 548] width 25 height 13
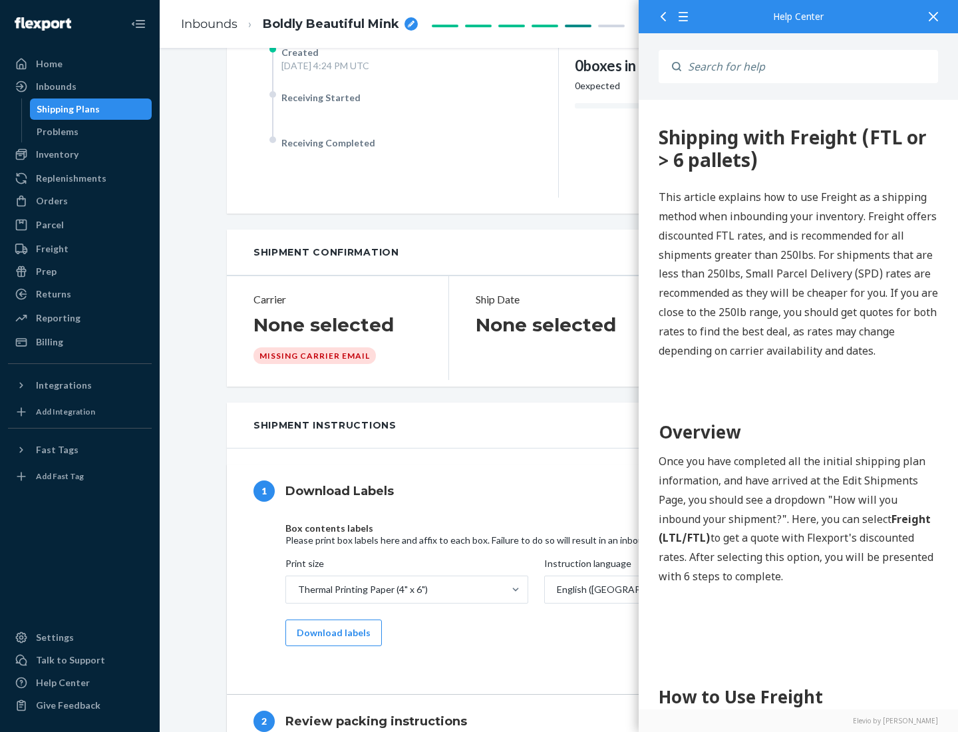
scroll to position [0, 0]
